Goal: Task Accomplishment & Management: Manage account settings

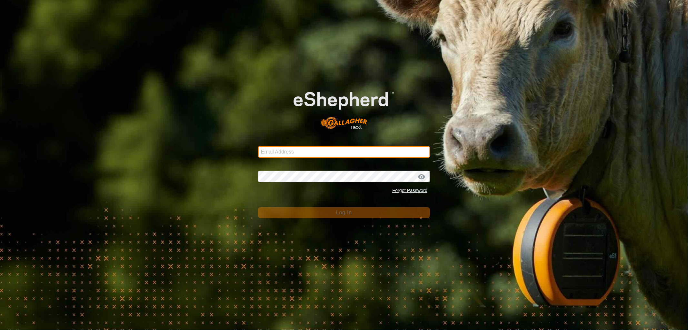
click at [279, 152] on input "Email Address" at bounding box center [344, 152] width 172 height 12
type input "[EMAIL_ADDRESS][DOMAIN_NAME]"
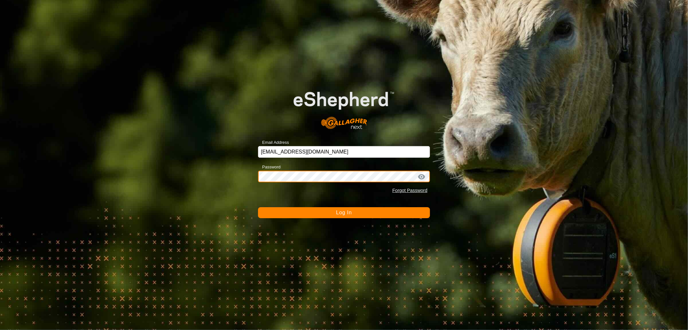
click at [258, 207] on button "Log In" at bounding box center [344, 212] width 172 height 11
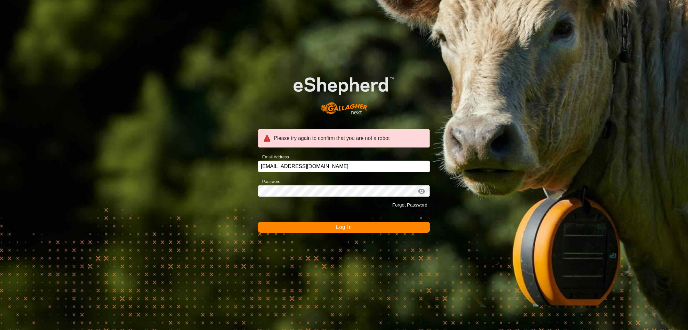
click at [317, 221] on button "Log In" at bounding box center [344, 226] width 172 height 11
click at [341, 229] on span "Log In" at bounding box center [344, 226] width 16 height 5
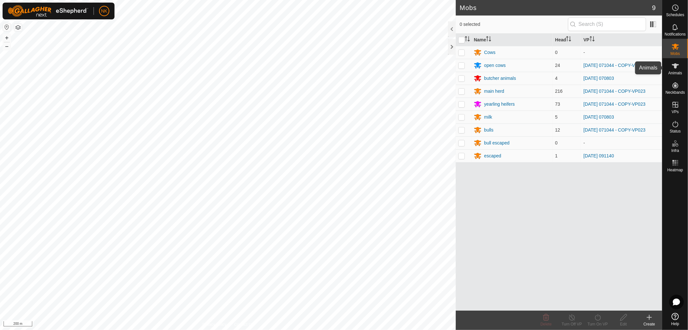
click at [676, 74] on span "Animals" at bounding box center [676, 73] width 14 height 4
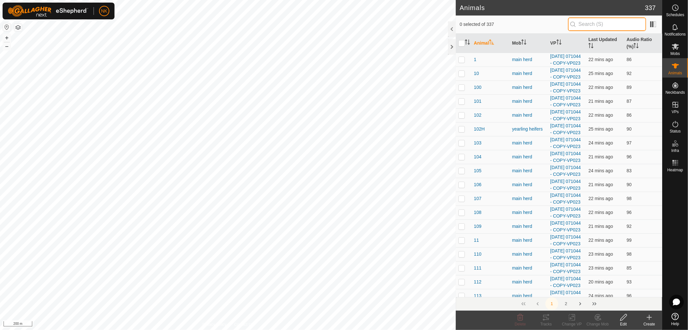
click at [611, 25] on input "text" at bounding box center [607, 24] width 78 height 14
click at [676, 52] on span "Mobs" at bounding box center [675, 54] width 9 height 4
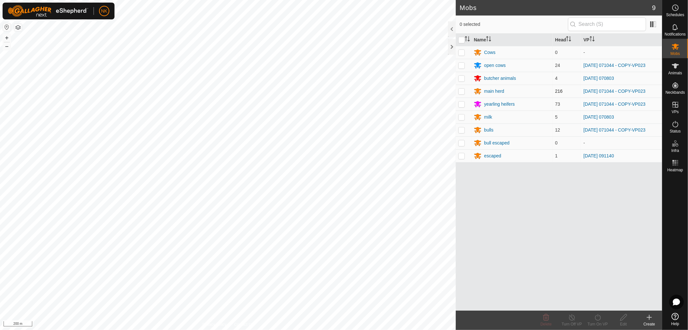
click at [462, 91] on p-checkbox at bounding box center [462, 90] width 6 height 5
checkbox input "false"
click at [500, 91] on div "main herd" at bounding box center [494, 91] width 20 height 7
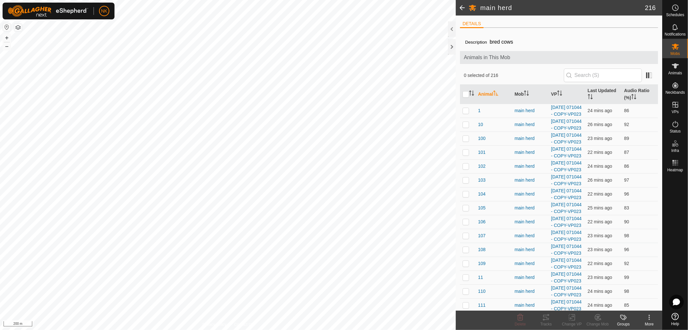
click at [464, 7] on span at bounding box center [462, 7] width 13 height 15
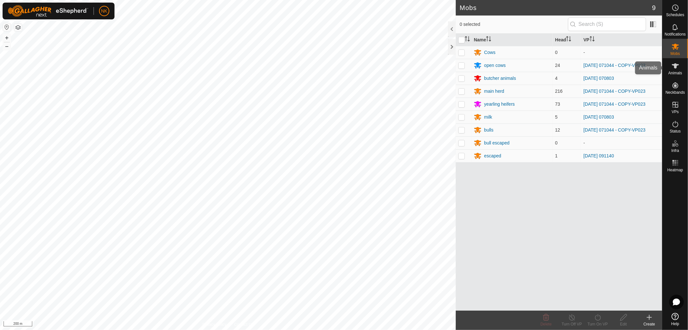
click at [678, 72] on span "Animals" at bounding box center [676, 73] width 14 height 4
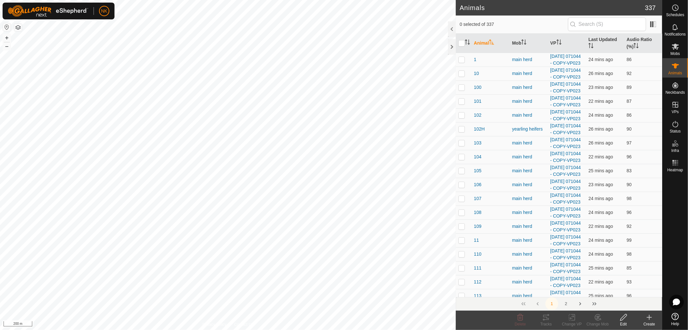
click at [591, 26] on input "text" at bounding box center [607, 24] width 78 height 14
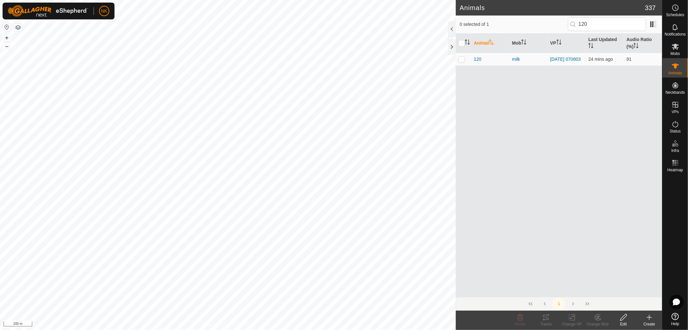
drag, startPoint x: 609, startPoint y: 20, endPoint x: 534, endPoint y: 27, distance: 75.9
click at [534, 27] on div "0 selected of 1 120" at bounding box center [559, 24] width 199 height 14
drag, startPoint x: 603, startPoint y: 24, endPoint x: 555, endPoint y: 25, distance: 47.8
click at [555, 25] on div "0 selected of 0 147" at bounding box center [559, 24] width 199 height 14
drag, startPoint x: 605, startPoint y: 21, endPoint x: 518, endPoint y: 21, distance: 86.2
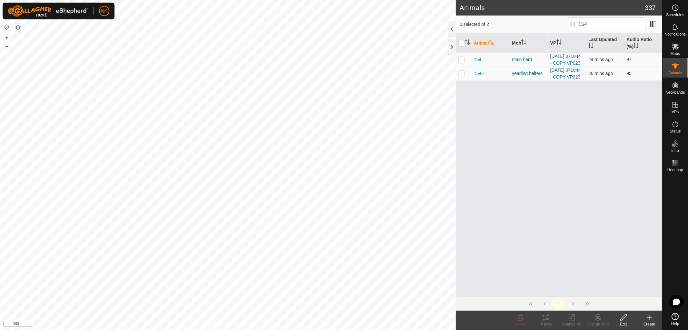
click at [528, 18] on div "0 selected of 2 154" at bounding box center [559, 24] width 199 height 14
drag, startPoint x: 517, startPoint y: 20, endPoint x: 474, endPoint y: 19, distance: 43.6
click at [505, 20] on div "0 selected of 1 155" at bounding box center [559, 24] width 199 height 14
drag, startPoint x: 602, startPoint y: 24, endPoint x: 568, endPoint y: 21, distance: 33.3
click at [568, 21] on div "0 selected of 2 164" at bounding box center [559, 24] width 199 height 14
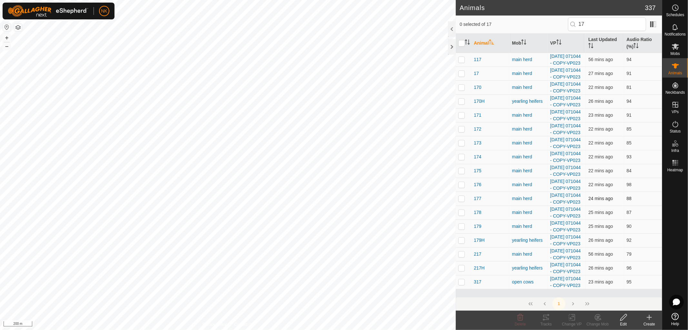
scroll to position [107, 0]
drag, startPoint x: 598, startPoint y: 23, endPoint x: 563, endPoint y: 24, distance: 34.6
click at [572, 23] on p-iconfield "17" at bounding box center [607, 24] width 78 height 14
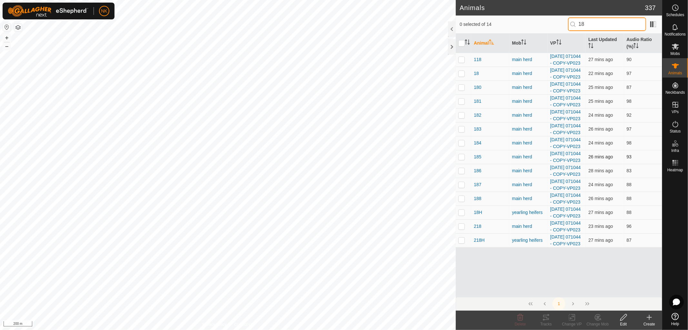
scroll to position [0, 0]
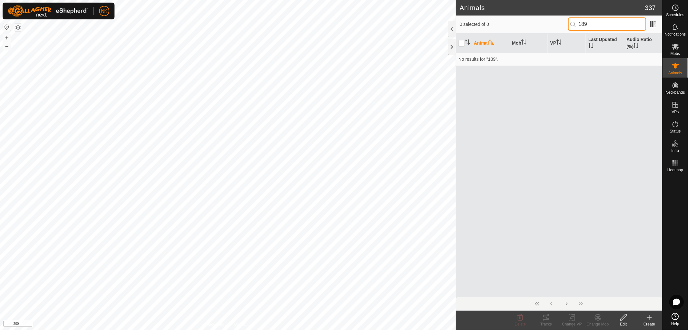
drag, startPoint x: 604, startPoint y: 24, endPoint x: 541, endPoint y: 25, distance: 63.3
click at [543, 24] on div "0 selected of 0 189" at bounding box center [559, 24] width 199 height 14
drag, startPoint x: 573, startPoint y: 24, endPoint x: 555, endPoint y: 25, distance: 17.5
click at [556, 25] on div "0 selected of 0 191" at bounding box center [559, 24] width 199 height 14
drag, startPoint x: 593, startPoint y: 23, endPoint x: 562, endPoint y: 24, distance: 31.3
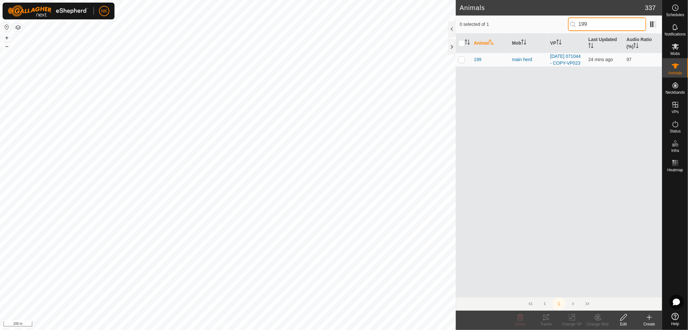
click at [562, 24] on div "0 selected of 1 199" at bounding box center [559, 24] width 199 height 14
drag, startPoint x: 574, startPoint y: 25, endPoint x: 547, endPoint y: 25, distance: 26.5
click at [548, 25] on div "0 selected of 0 200" at bounding box center [559, 24] width 199 height 14
drag, startPoint x: 596, startPoint y: 21, endPoint x: 522, endPoint y: 23, distance: 74.6
click at [541, 19] on div "0 selected of 2 206" at bounding box center [559, 24] width 199 height 14
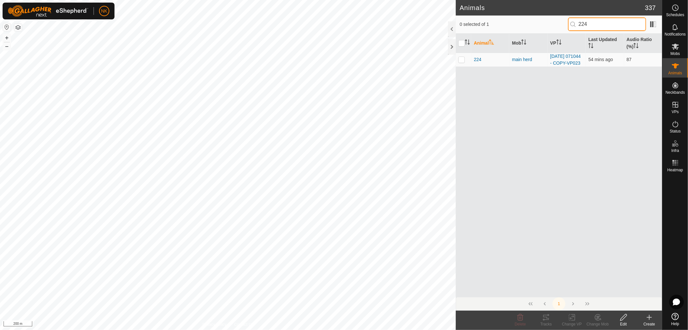
drag, startPoint x: 585, startPoint y: 24, endPoint x: 555, endPoint y: 25, distance: 29.1
click at [565, 22] on div "0 selected of 1 224" at bounding box center [559, 24] width 199 height 14
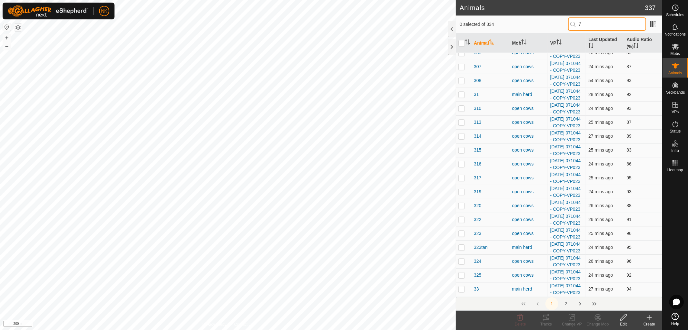
scroll to position [2295, 0]
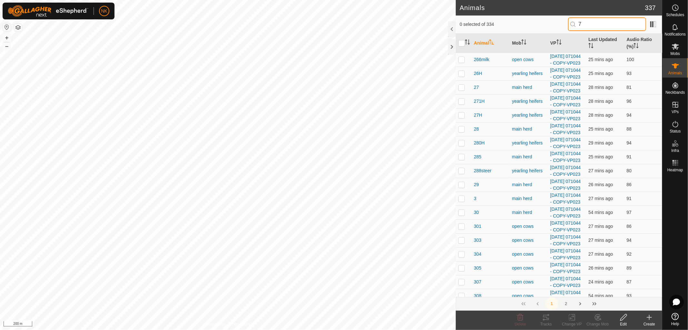
click at [595, 24] on input "7" at bounding box center [607, 24] width 78 height 14
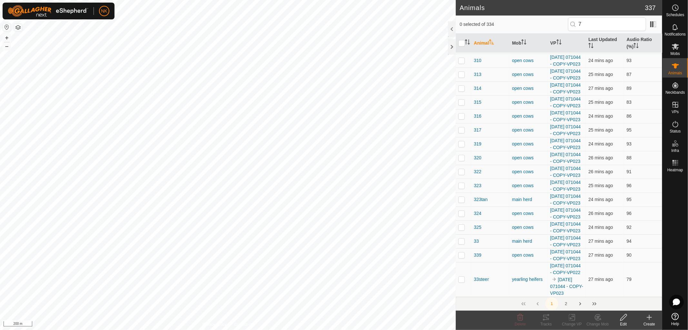
click at [567, 304] on button "2" at bounding box center [566, 303] width 13 height 13
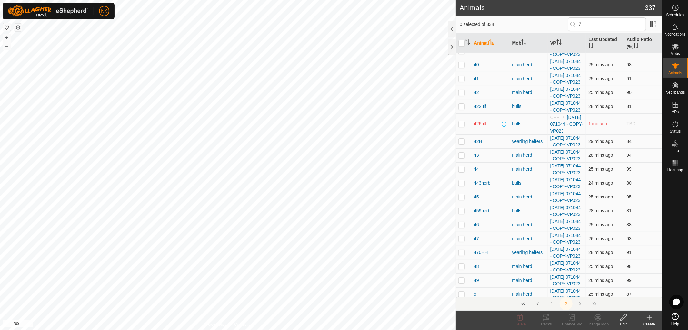
scroll to position [36, 0]
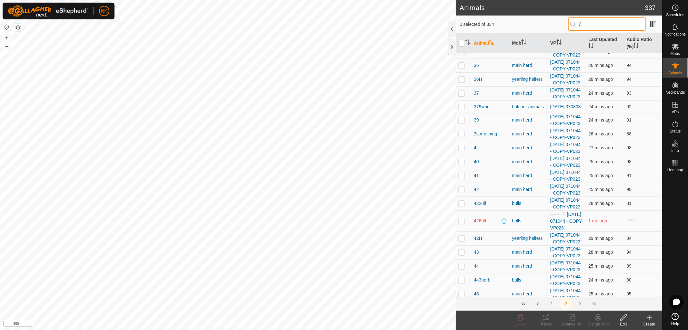
drag, startPoint x: 586, startPoint y: 23, endPoint x: 566, endPoint y: 23, distance: 20.7
click at [566, 23] on div "0 selected of 334 7" at bounding box center [559, 24] width 199 height 14
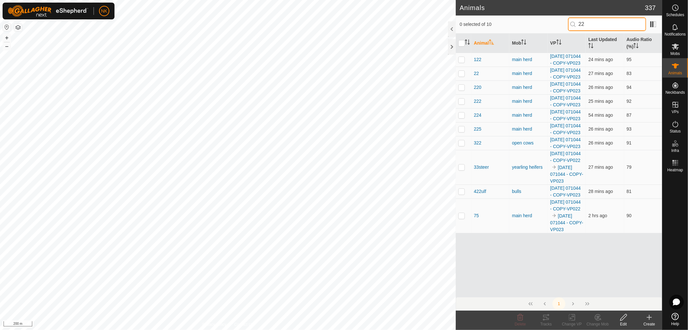
scroll to position [0, 0]
drag, startPoint x: 596, startPoint y: 24, endPoint x: 583, endPoint y: 24, distance: 12.9
click at [583, 24] on input "22" at bounding box center [607, 24] width 78 height 14
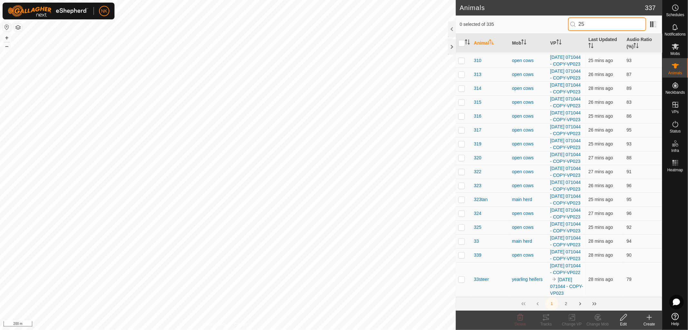
scroll to position [3264, 0]
drag, startPoint x: 609, startPoint y: 19, endPoint x: 566, endPoint y: 25, distance: 43.3
click at [566, 25] on div "0 selected of 335 25" at bounding box center [559, 24] width 207 height 18
drag, startPoint x: 593, startPoint y: 26, endPoint x: 554, endPoint y: 26, distance: 39.1
click at [554, 26] on div "0 selected of 335 25" at bounding box center [559, 24] width 199 height 14
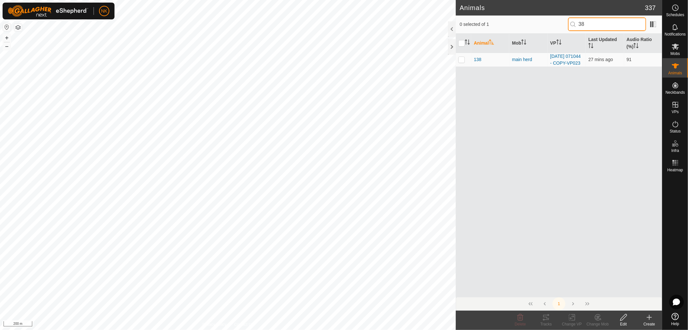
scroll to position [0, 0]
drag, startPoint x: 592, startPoint y: 23, endPoint x: 559, endPoint y: 23, distance: 32.9
click at [559, 23] on div "0 selected of 1 38" at bounding box center [559, 24] width 199 height 14
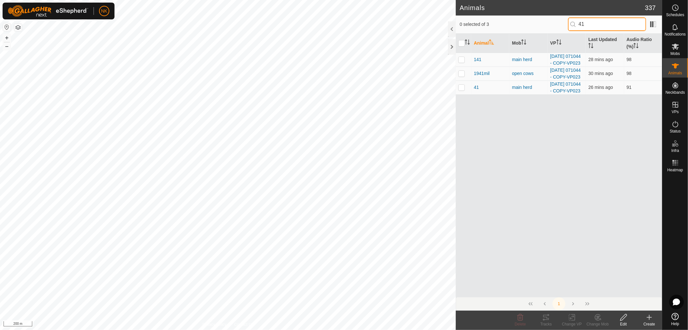
drag, startPoint x: 596, startPoint y: 23, endPoint x: 557, endPoint y: 23, distance: 39.4
click at [557, 23] on div "0 selected of 3 41" at bounding box center [559, 24] width 199 height 14
drag, startPoint x: 575, startPoint y: 25, endPoint x: 564, endPoint y: 25, distance: 10.7
click at [569, 25] on div "0 selected of 3 45" at bounding box center [559, 24] width 199 height 14
drag, startPoint x: 576, startPoint y: 25, endPoint x: 572, endPoint y: 25, distance: 3.6
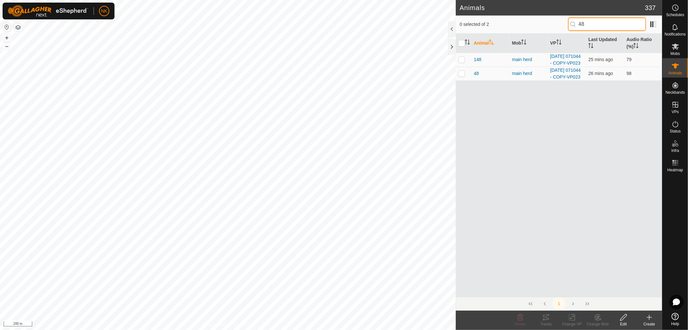
click at [572, 25] on input "48" at bounding box center [607, 24] width 78 height 14
drag, startPoint x: 578, startPoint y: 22, endPoint x: 541, endPoint y: 21, distance: 37.1
click at [542, 21] on div "0 selected of 2 51" at bounding box center [559, 24] width 199 height 14
drag, startPoint x: 591, startPoint y: 23, endPoint x: 565, endPoint y: 23, distance: 25.8
click at [565, 23] on div "0 selected of 2 57" at bounding box center [559, 24] width 199 height 14
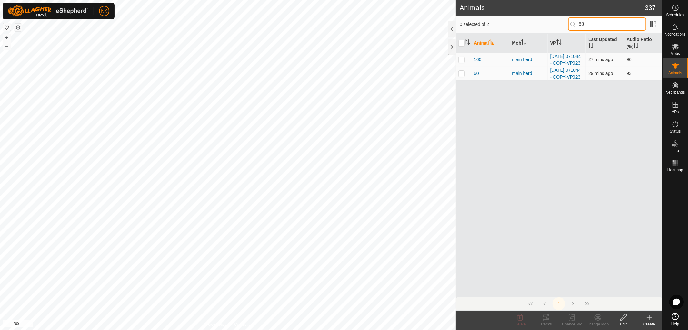
drag, startPoint x: 588, startPoint y: 24, endPoint x: 549, endPoint y: 21, distance: 39.1
click at [549, 21] on div "0 selected of 2 60" at bounding box center [559, 24] width 199 height 14
drag, startPoint x: 588, startPoint y: 25, endPoint x: 569, endPoint y: 27, distance: 19.8
click at [573, 27] on p-iconfield "69" at bounding box center [607, 24] width 78 height 14
drag, startPoint x: 590, startPoint y: 20, endPoint x: 555, endPoint y: 21, distance: 34.5
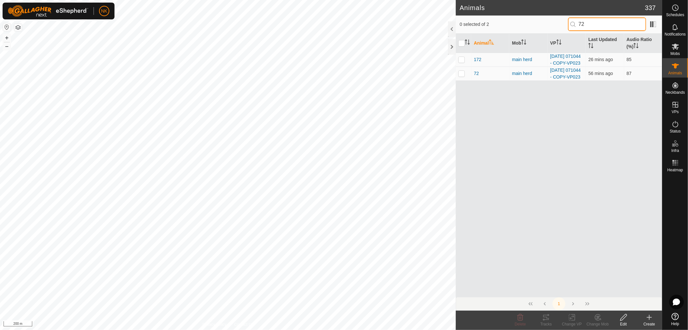
click at [555, 21] on div "0 selected of 2 72" at bounding box center [559, 24] width 199 height 14
drag, startPoint x: 580, startPoint y: 25, endPoint x: 577, endPoint y: 25, distance: 3.6
click at [577, 25] on p-iconfield "74" at bounding box center [607, 24] width 78 height 14
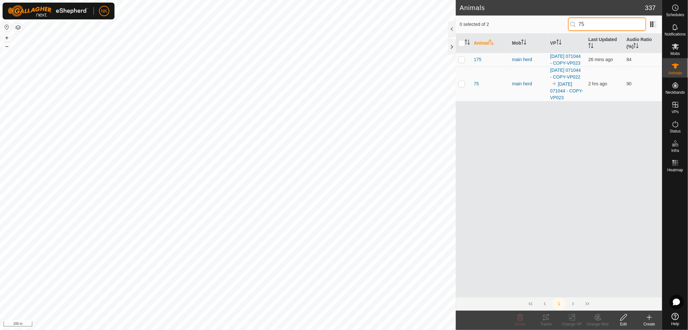
drag, startPoint x: 591, startPoint y: 21, endPoint x: 549, endPoint y: 21, distance: 41.6
click at [549, 21] on div "0 selected of 2 75" at bounding box center [559, 24] width 199 height 14
drag, startPoint x: 595, startPoint y: 25, endPoint x: 553, endPoint y: 25, distance: 41.6
click at [554, 25] on div "0 selected of 3 78" at bounding box center [559, 24] width 199 height 14
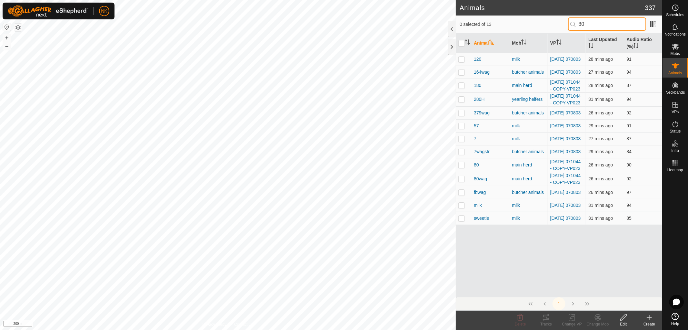
drag, startPoint x: 595, startPoint y: 25, endPoint x: 552, endPoint y: 25, distance: 42.9
click at [552, 25] on div "0 selected of 13 80" at bounding box center [559, 24] width 199 height 14
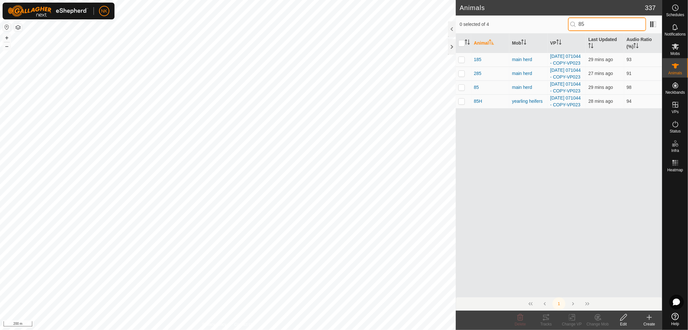
drag, startPoint x: 587, startPoint y: 24, endPoint x: 560, endPoint y: 24, distance: 27.1
click at [560, 24] on div "0 selected of 4 85" at bounding box center [559, 24] width 199 height 14
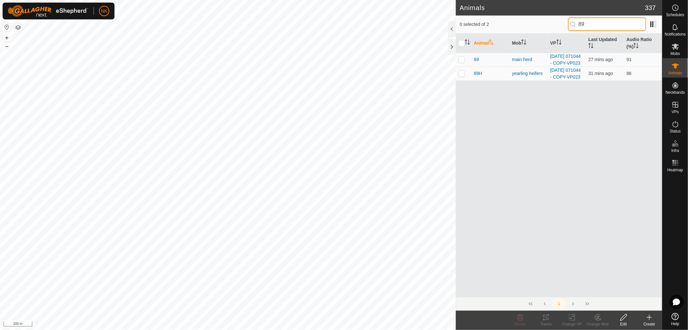
drag, startPoint x: 585, startPoint y: 25, endPoint x: 556, endPoint y: 25, distance: 28.7
click at [556, 25] on div "0 selected of 2 89" at bounding box center [559, 24] width 199 height 14
drag, startPoint x: 590, startPoint y: 24, endPoint x: 563, endPoint y: 22, distance: 26.5
click at [565, 23] on div "0 selected of 2 90" at bounding box center [559, 24] width 199 height 14
drag, startPoint x: 598, startPoint y: 22, endPoint x: 559, endPoint y: 20, distance: 38.8
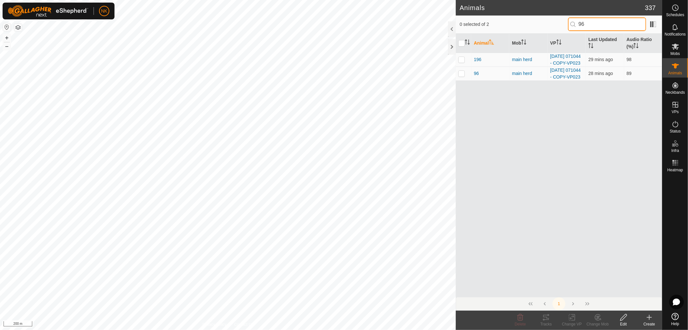
click at [563, 20] on div "0 selected of 2 96" at bounding box center [559, 24] width 199 height 14
type input "97"
click at [673, 31] on icon at bounding box center [676, 27] width 8 height 8
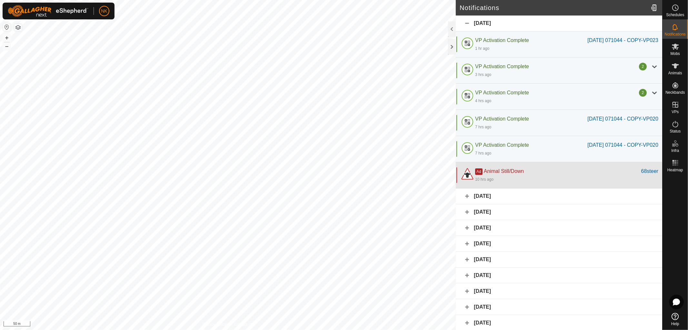
click at [541, 175] on div "Ad Animal Still/Down" at bounding box center [558, 171] width 166 height 8
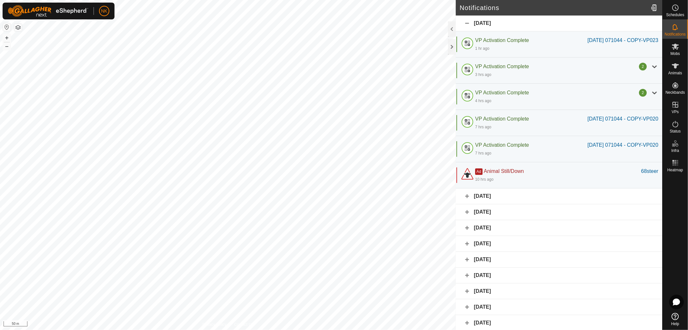
click at [487, 204] on div "[DATE]" at bounding box center [559, 196] width 207 height 16
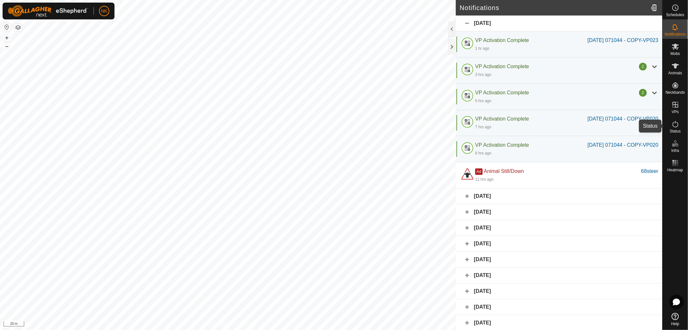
click at [676, 127] on icon at bounding box center [676, 124] width 8 height 8
